Goal: Information Seeking & Learning: Learn about a topic

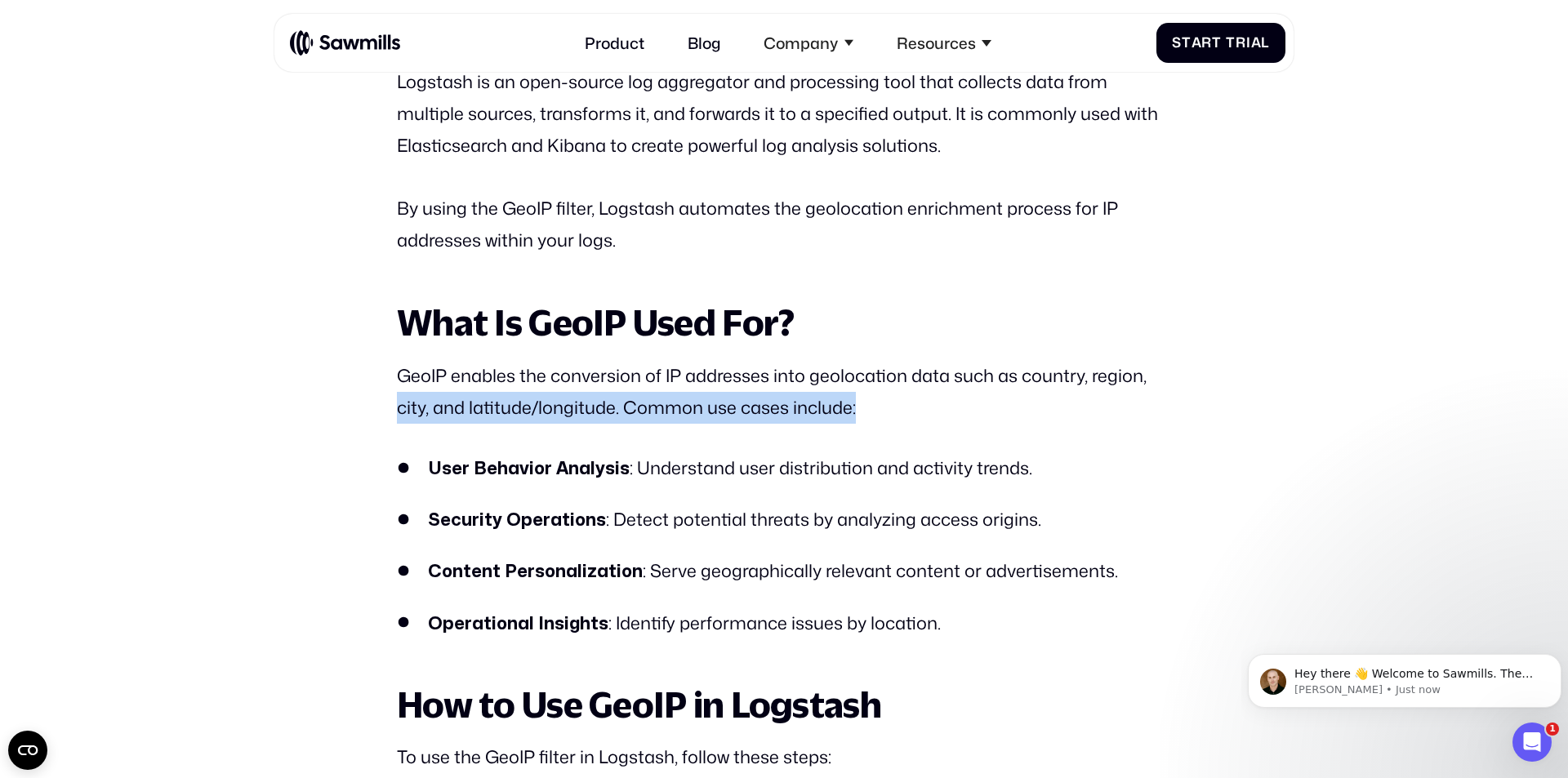
scroll to position [1189, 0]
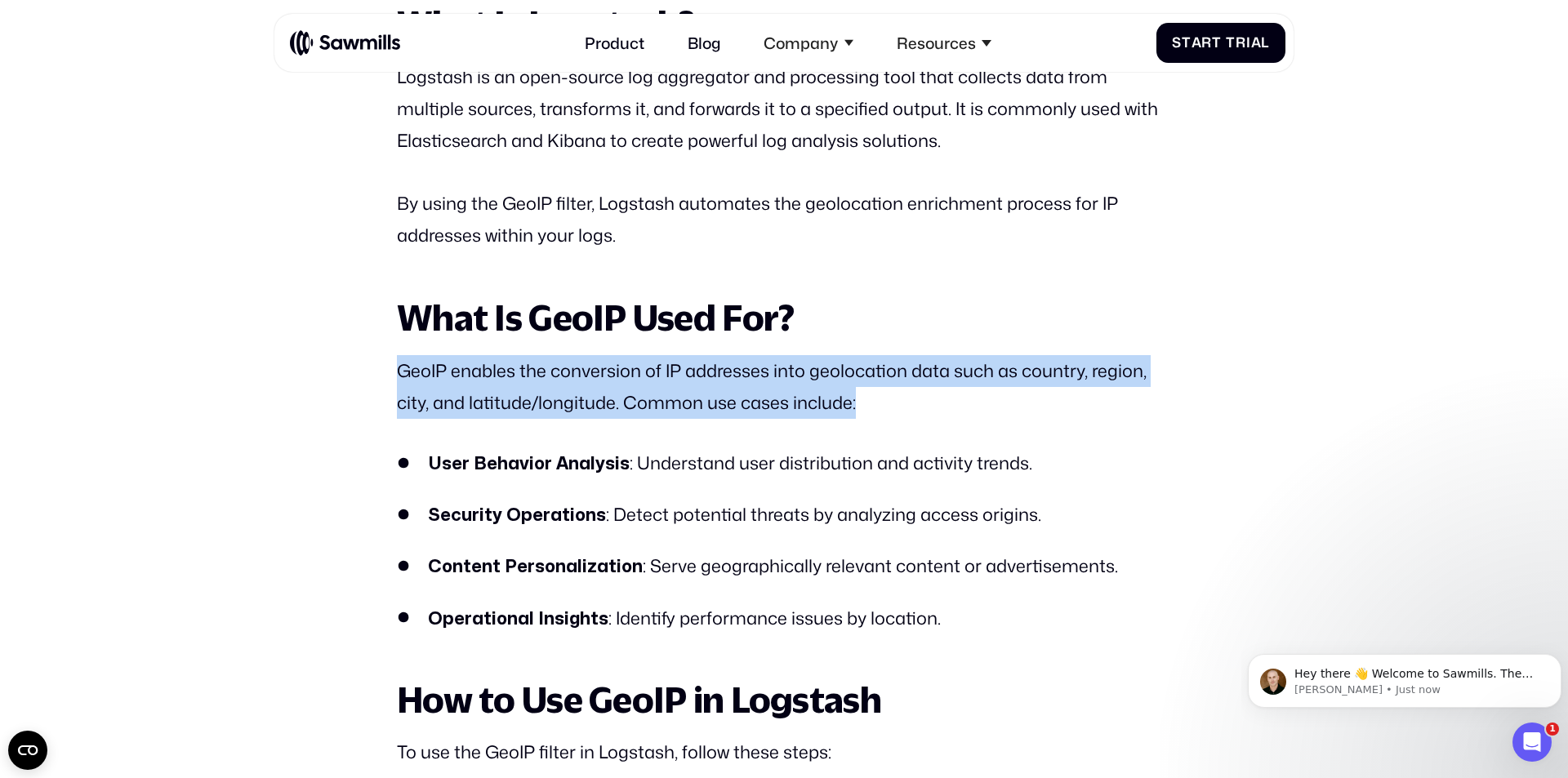
drag, startPoint x: 1181, startPoint y: 441, endPoint x: 1193, endPoint y: 256, distance: 185.4
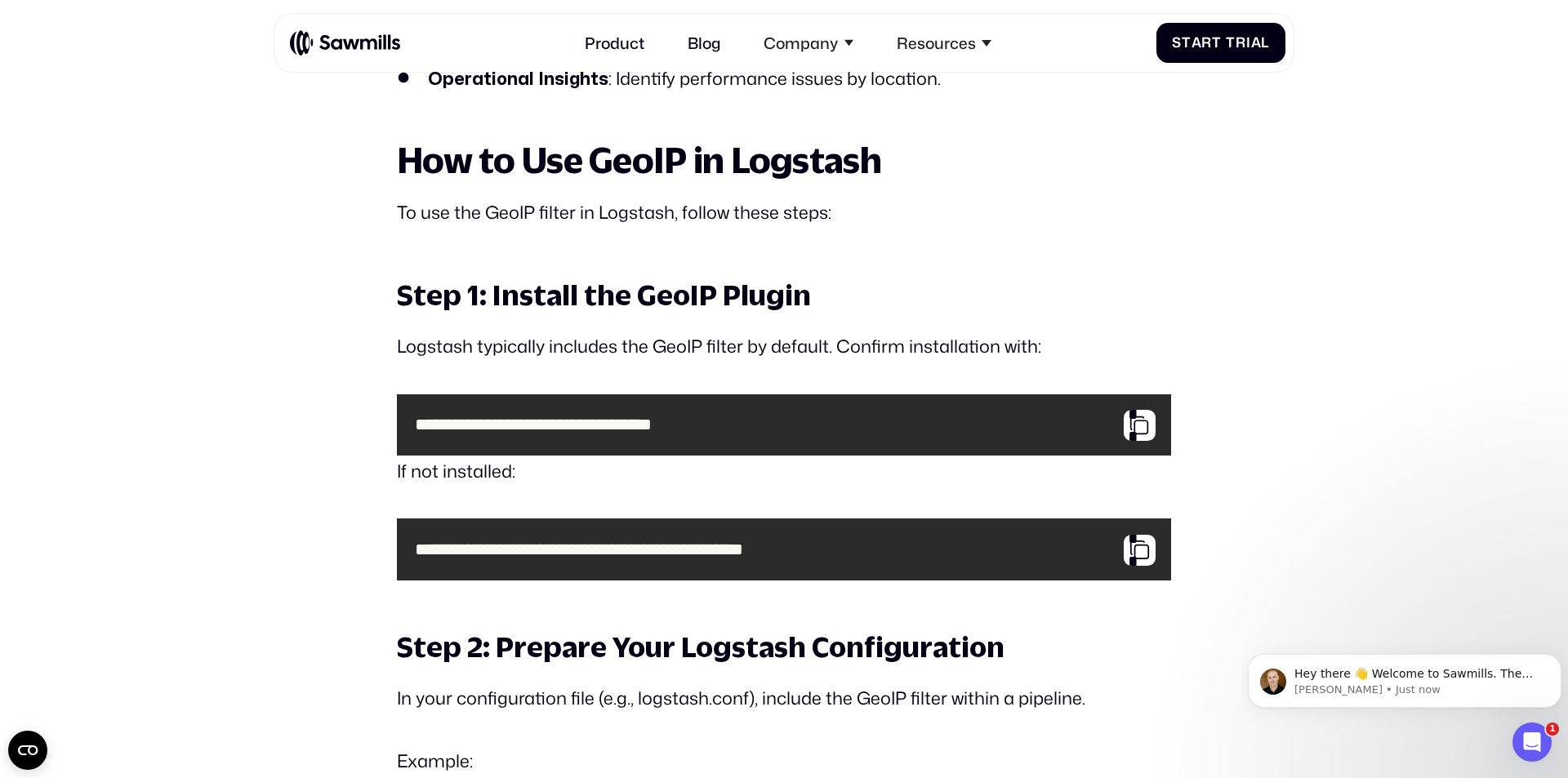
drag, startPoint x: 1568, startPoint y: 372, endPoint x: 1536, endPoint y: 344, distance: 42.5
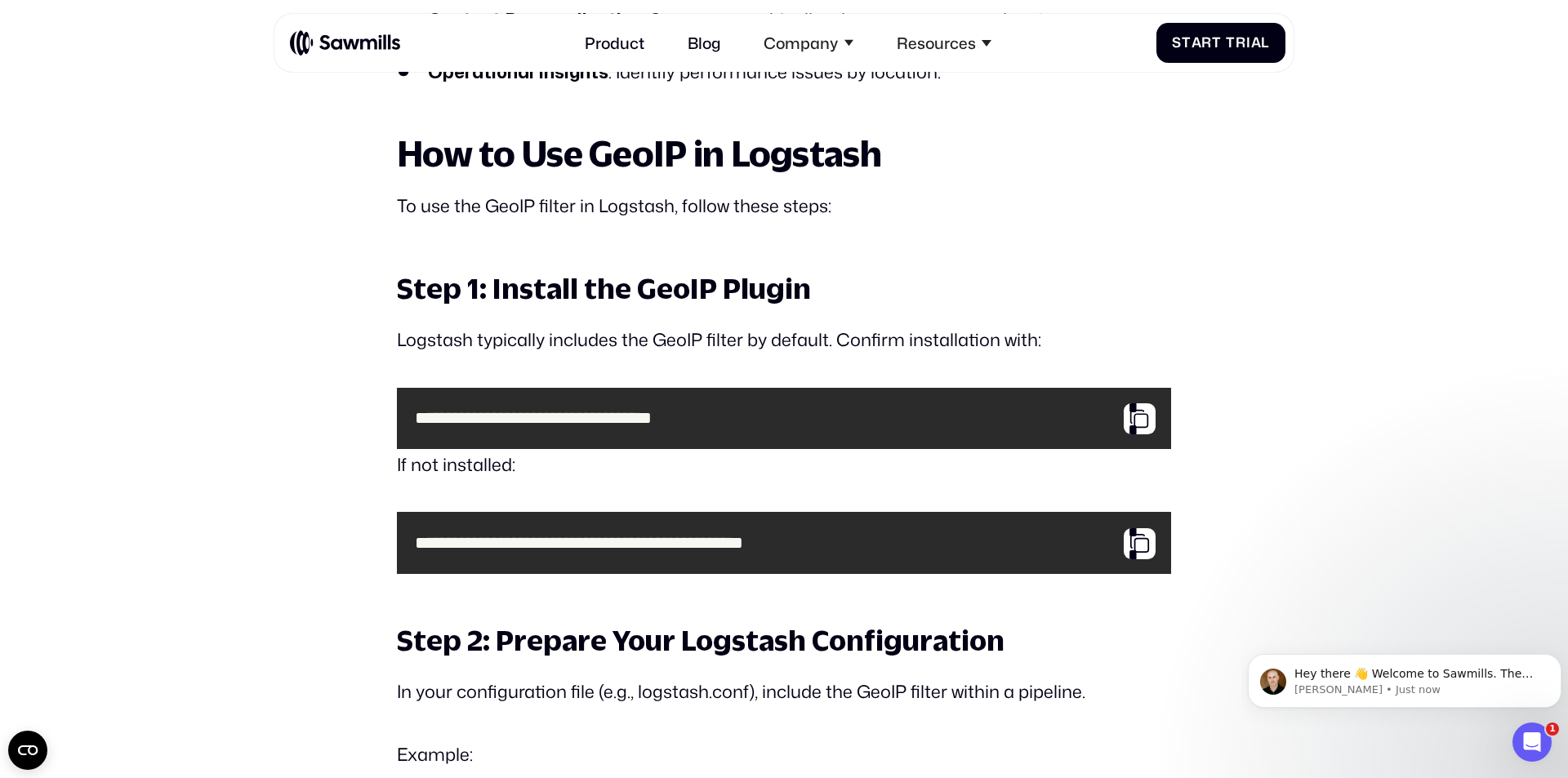
drag, startPoint x: 1566, startPoint y: 343, endPoint x: 1318, endPoint y: 301, distance: 251.5
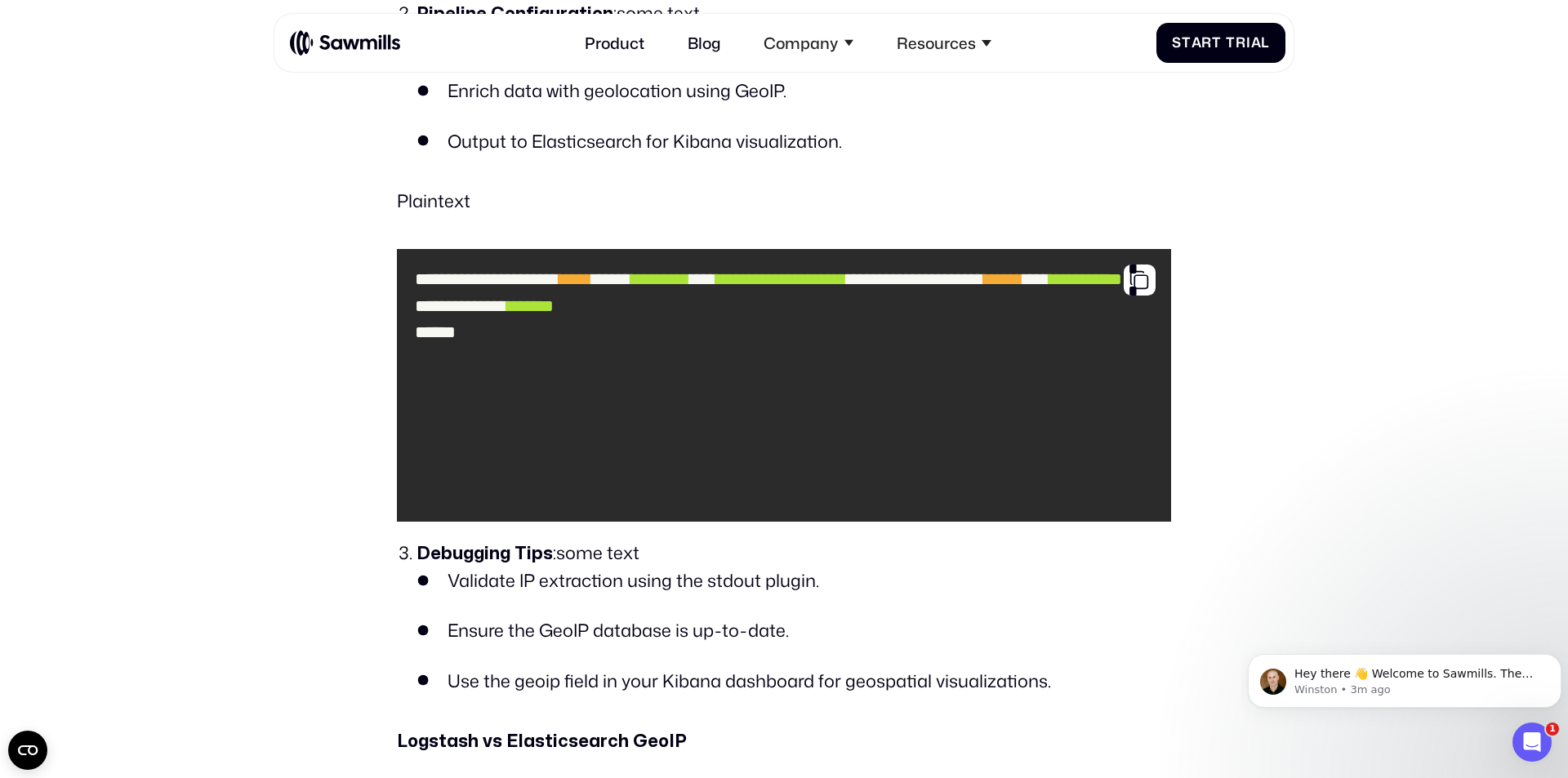
scroll to position [3964, 0]
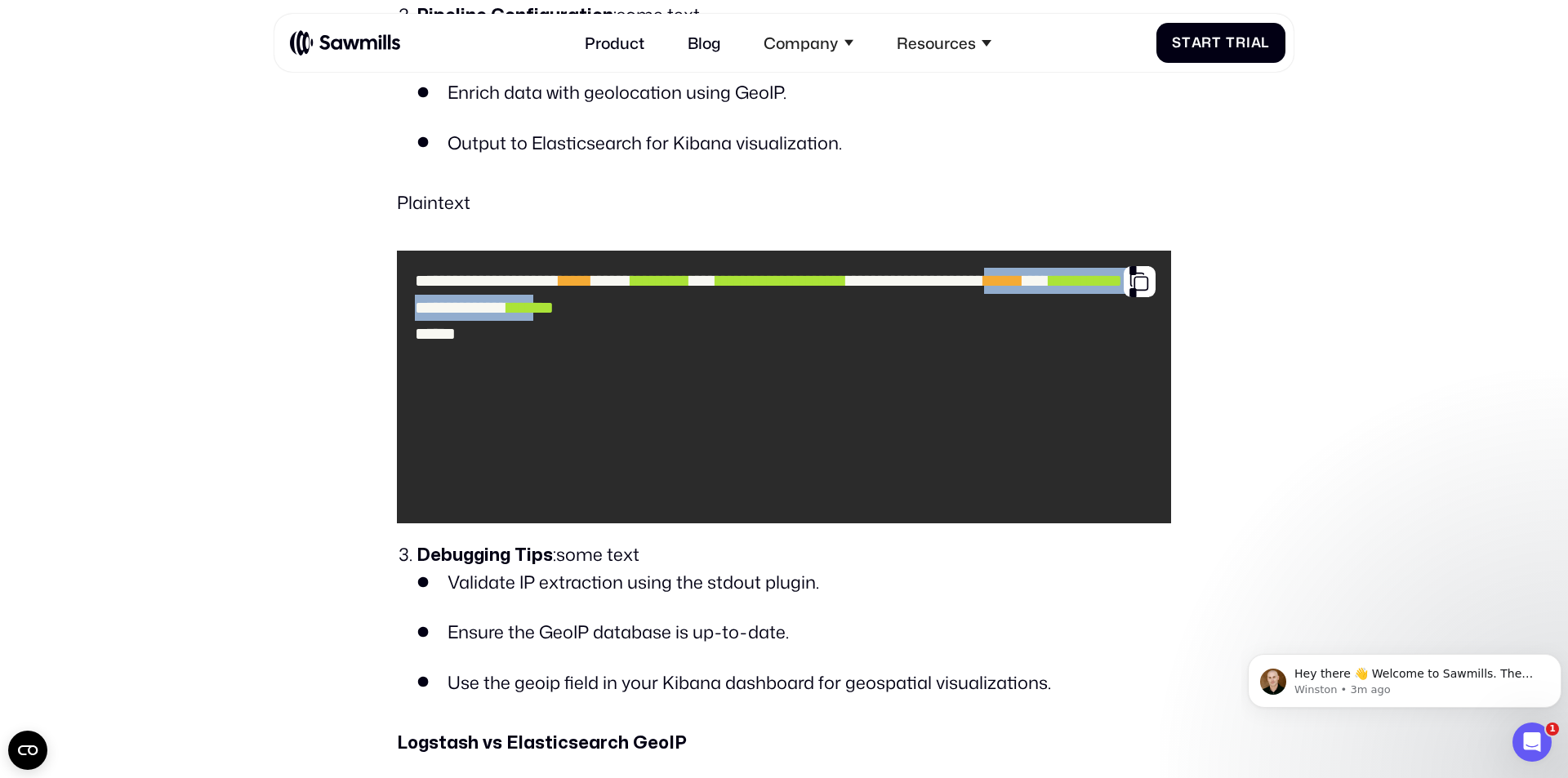
drag, startPoint x: 456, startPoint y: 407, endPoint x: 591, endPoint y: 430, distance: 136.9
click at [591, 430] on code "**********" at bounding box center [784, 387] width 757 height 256
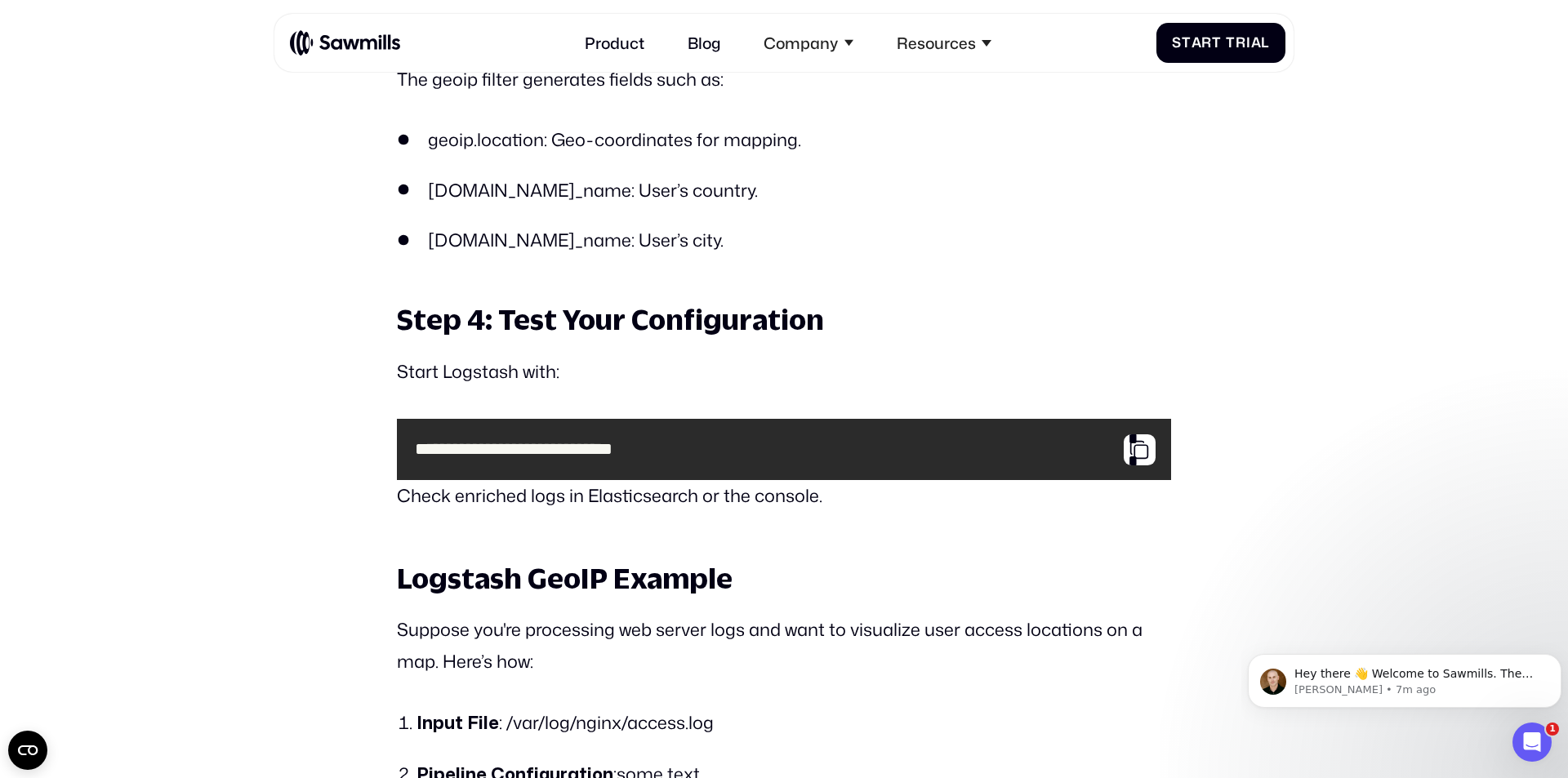
scroll to position [3202, 0]
